Goal: Download file/media

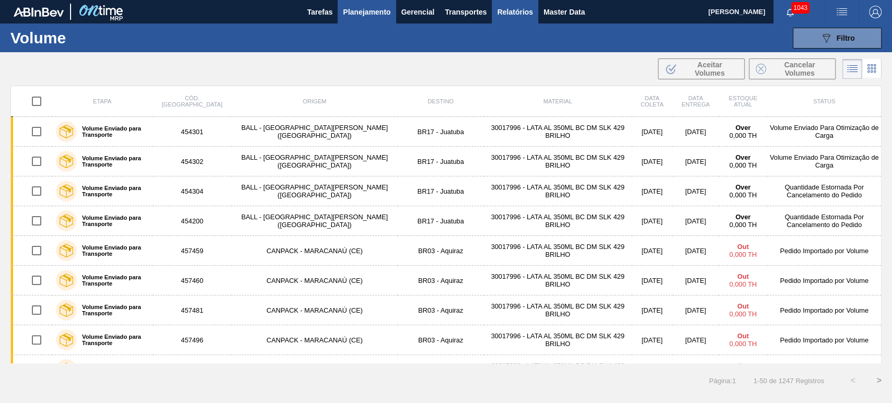
click at [508, 13] on span "Relatórios" at bounding box center [515, 12] width 36 height 13
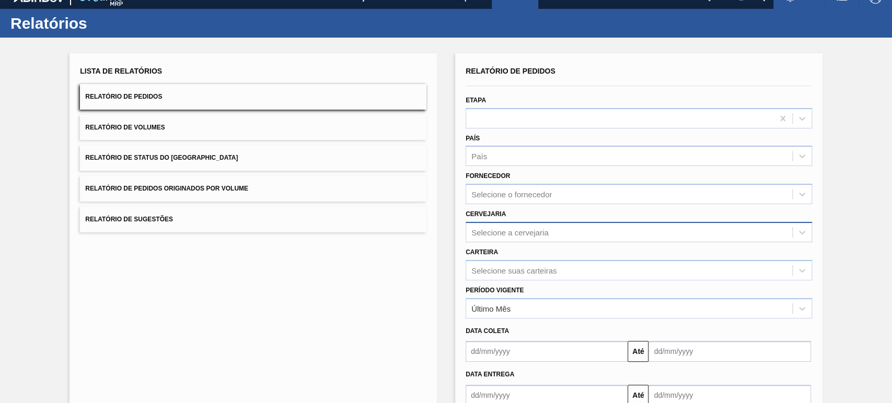
click at [503, 242] on div "Selecione a cervejaria" at bounding box center [638, 232] width 346 height 20
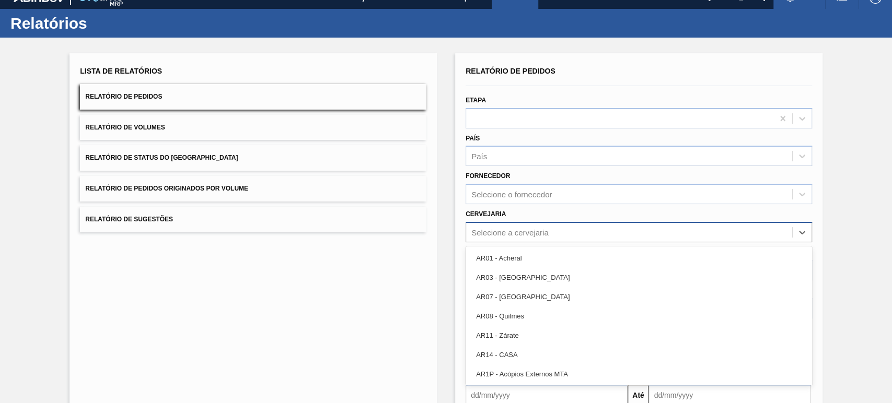
scroll to position [18, 0]
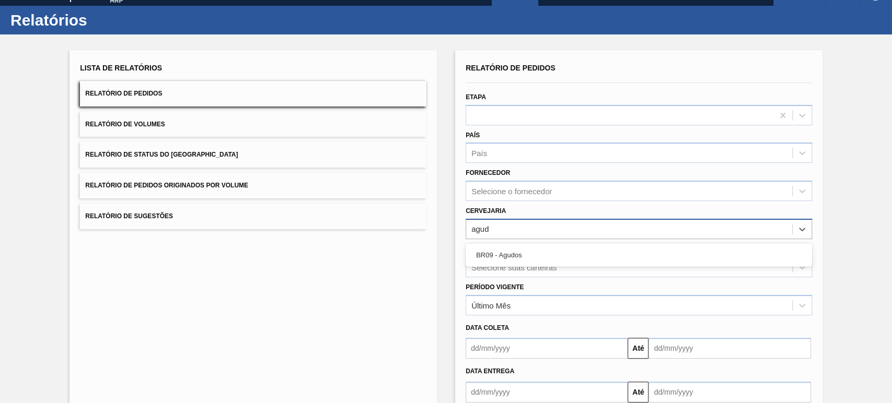
type input "agudo"
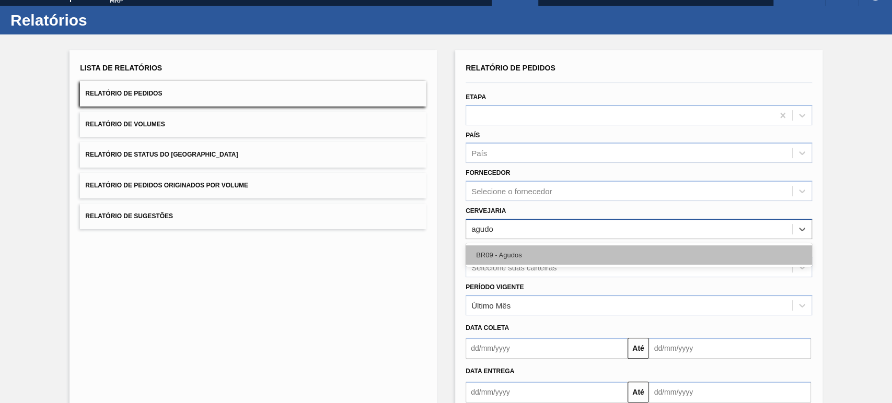
click at [525, 259] on div "BR09 - Agudos" at bounding box center [638, 254] width 346 height 19
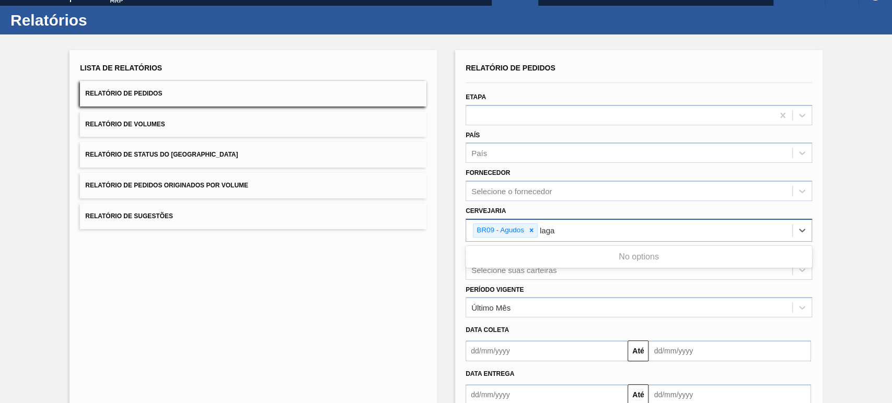
type input "lag"
click at [525, 259] on div "BR21 - Lages" at bounding box center [638, 257] width 346 height 19
type input "viam"
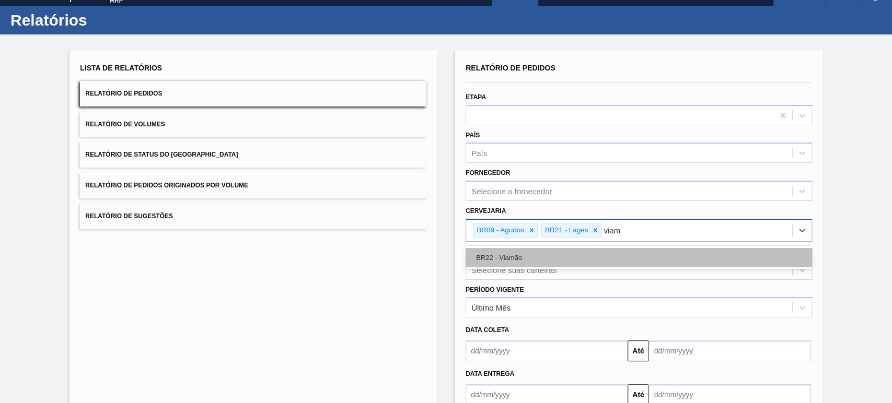
click at [525, 259] on div "BR22 - Viamão" at bounding box center [638, 257] width 346 height 19
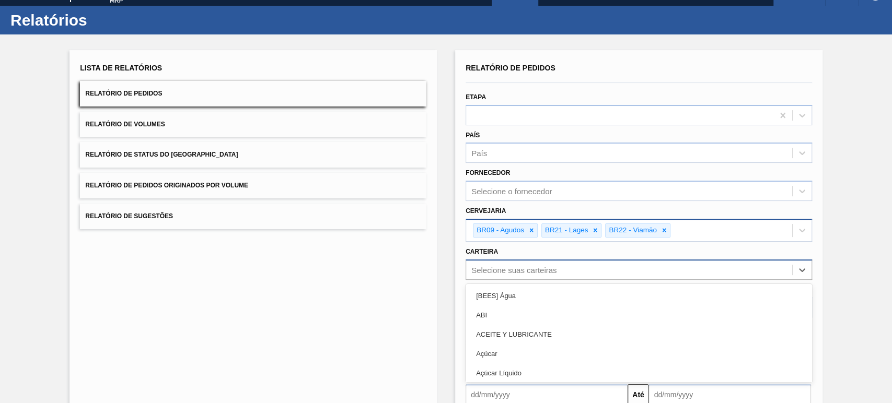
click at [528, 260] on div "option [BEES] Água focused, 1 of 101. 101 results available. Use Up and Down to…" at bounding box center [638, 270] width 346 height 20
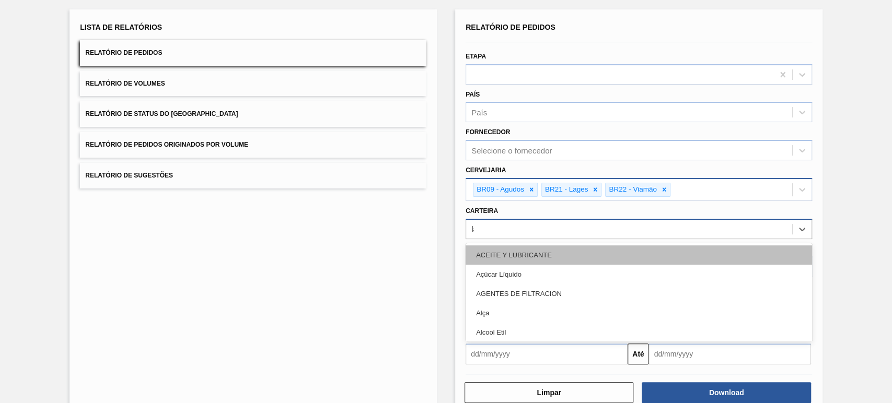
type input "lata"
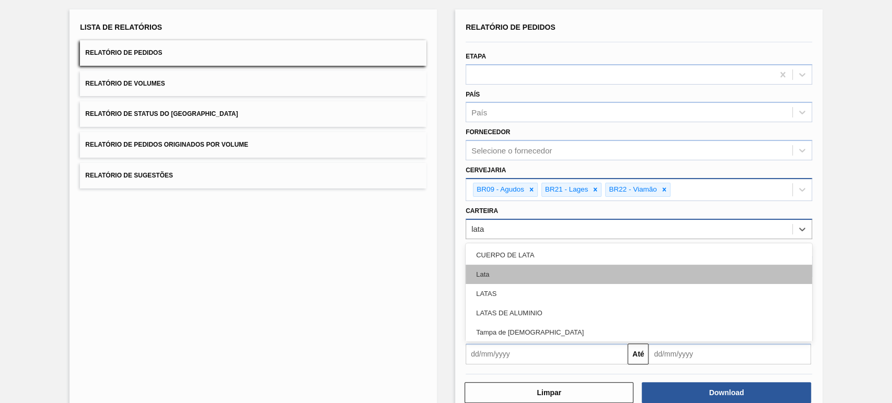
click at [518, 273] on div "Lata" at bounding box center [638, 274] width 346 height 19
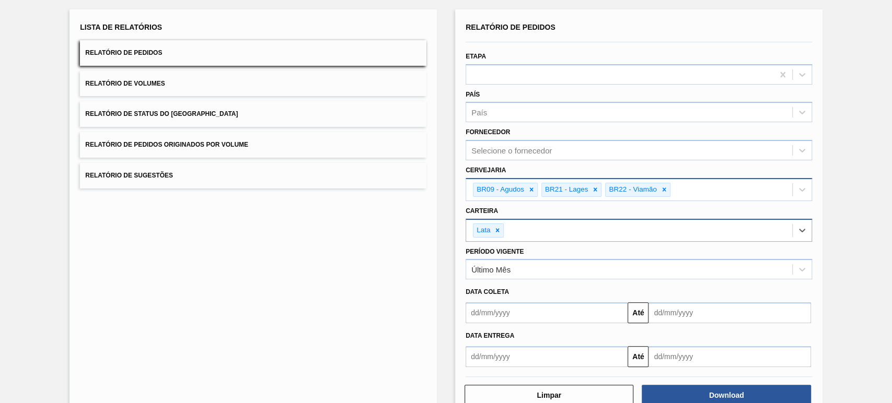
click at [529, 317] on input "text" at bounding box center [546, 312] width 162 height 21
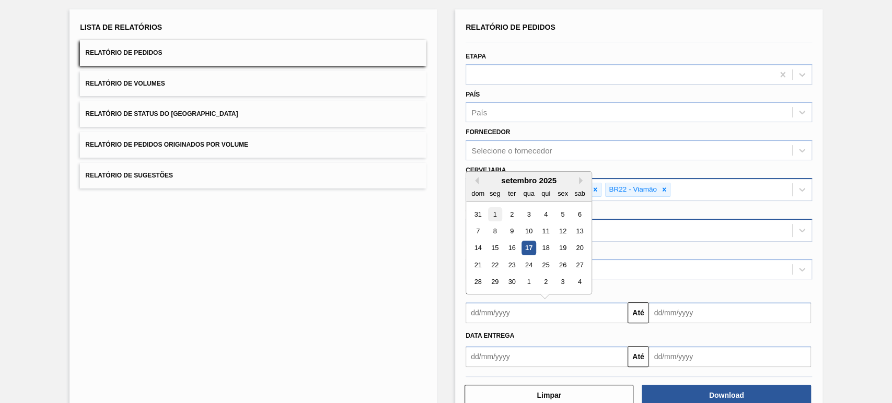
click at [493, 212] on div "1" at bounding box center [495, 214] width 14 height 14
type input "[DATE]"
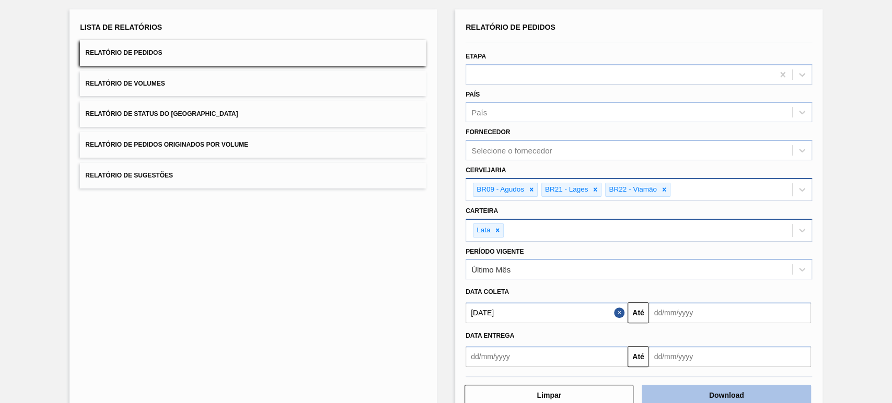
click at [719, 386] on button "Download" at bounding box center [725, 395] width 169 height 21
click at [172, 78] on button "Relatório de Volumes" at bounding box center [253, 84] width 346 height 26
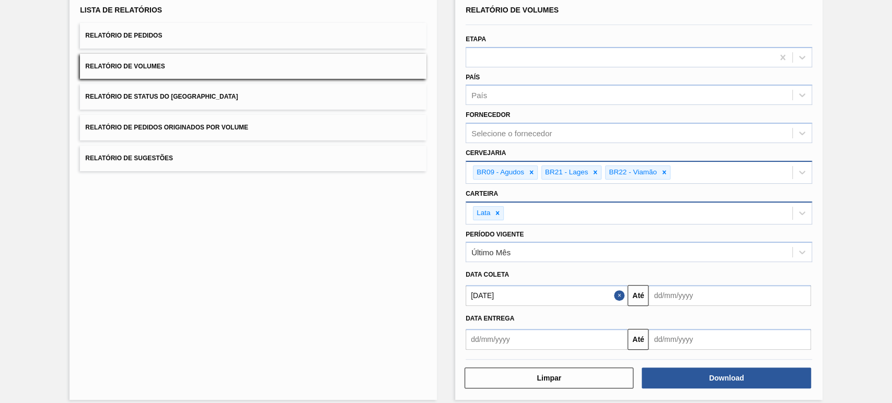
scroll to position [84, 0]
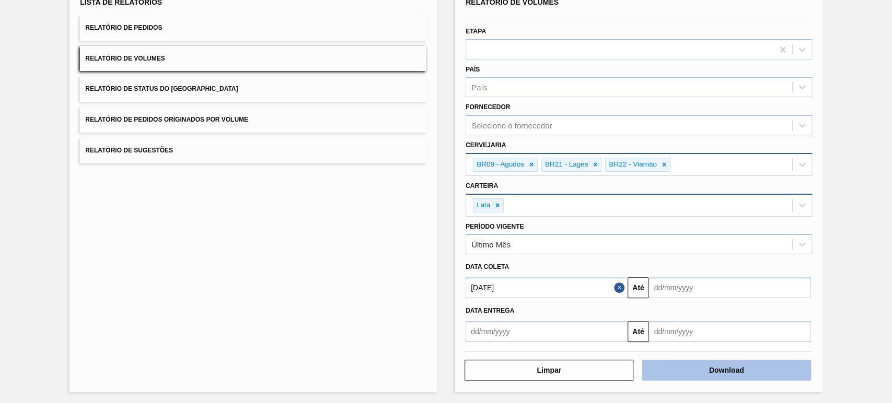
click at [751, 370] on button "Download" at bounding box center [725, 370] width 169 height 21
